Goal: Information Seeking & Learning: Find specific fact

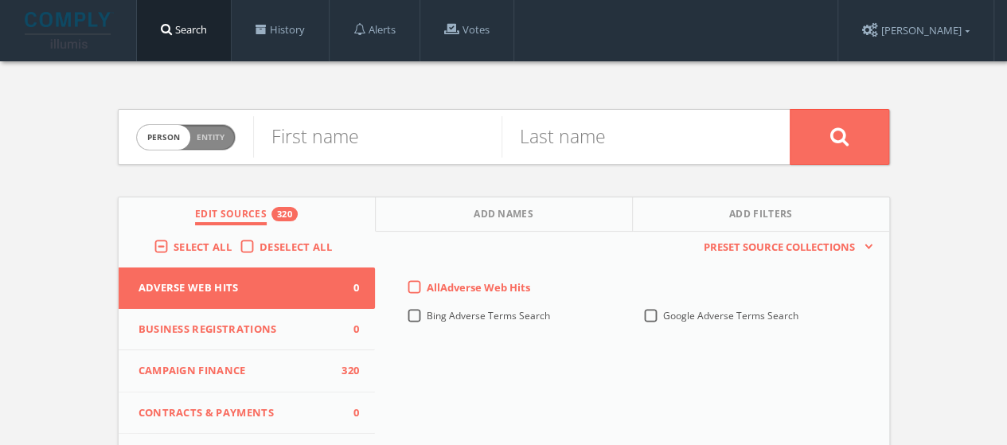
click at [311, 243] on span "Deselect All" at bounding box center [295, 246] width 72 height 14
click at [0, 0] on input "Deselect All" at bounding box center [0, 0] width 0 height 0
click at [221, 239] on span "Select All" at bounding box center [202, 246] width 58 height 14
click at [0, 0] on input "Select All" at bounding box center [0, 0] width 0 height 0
click at [335, 139] on input "text" at bounding box center [377, 136] width 248 height 41
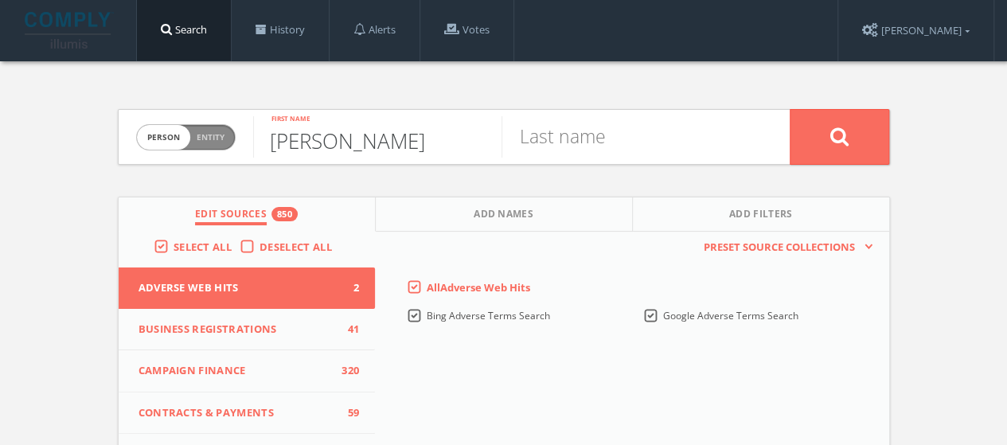
type input "[PERSON_NAME]"
click at [789, 109] on button at bounding box center [838, 137] width 99 height 56
